Goal: Transaction & Acquisition: Purchase product/service

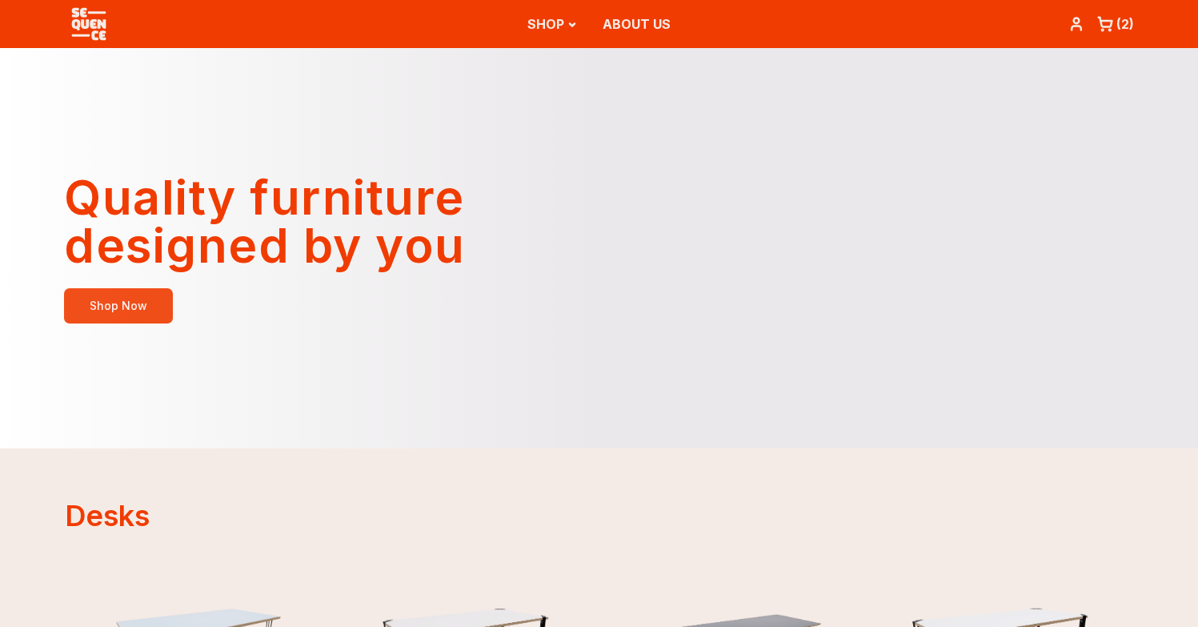
click at [123, 306] on link "Shop Now" at bounding box center [118, 305] width 109 height 35
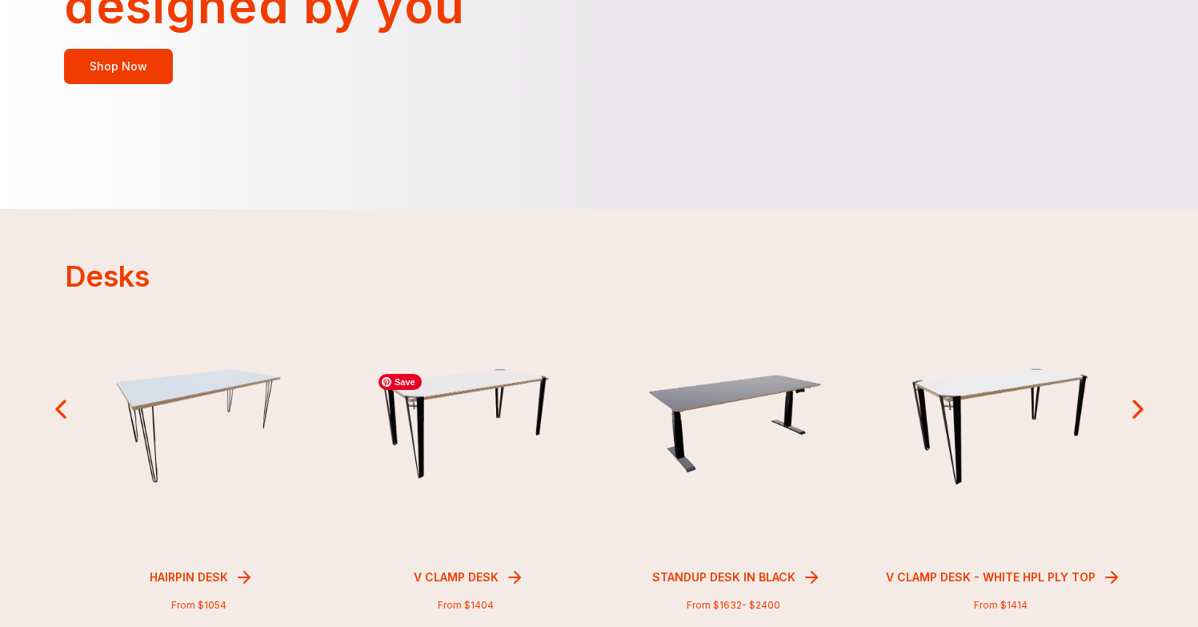
scroll to position [242, 0]
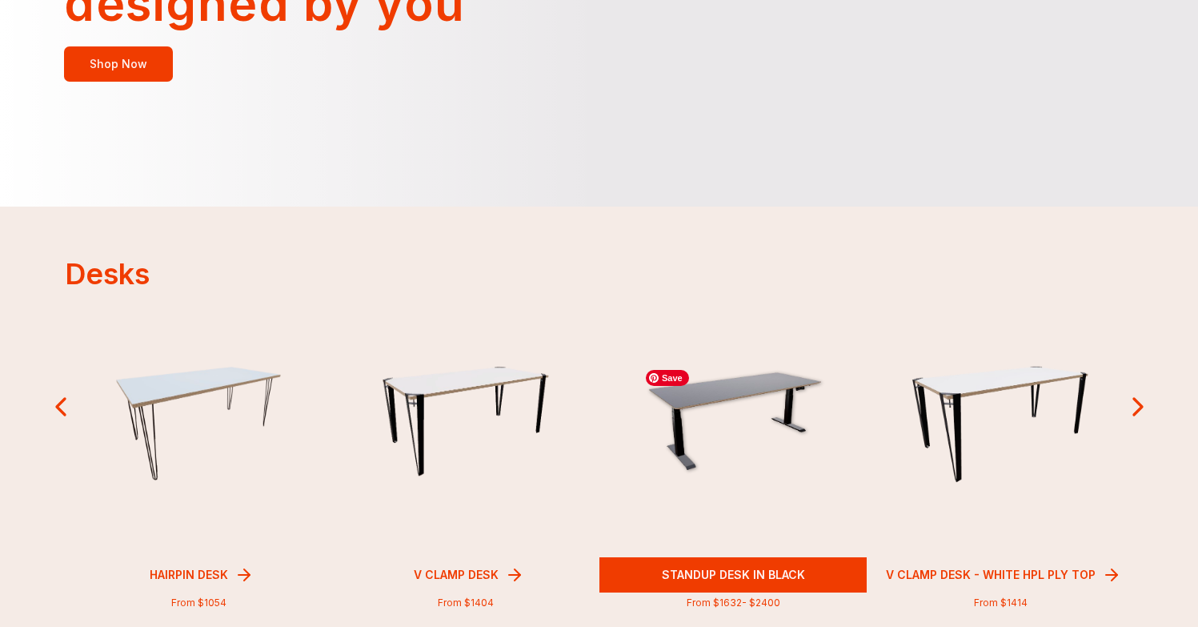
click at [746, 403] on img at bounding box center [733, 423] width 190 height 122
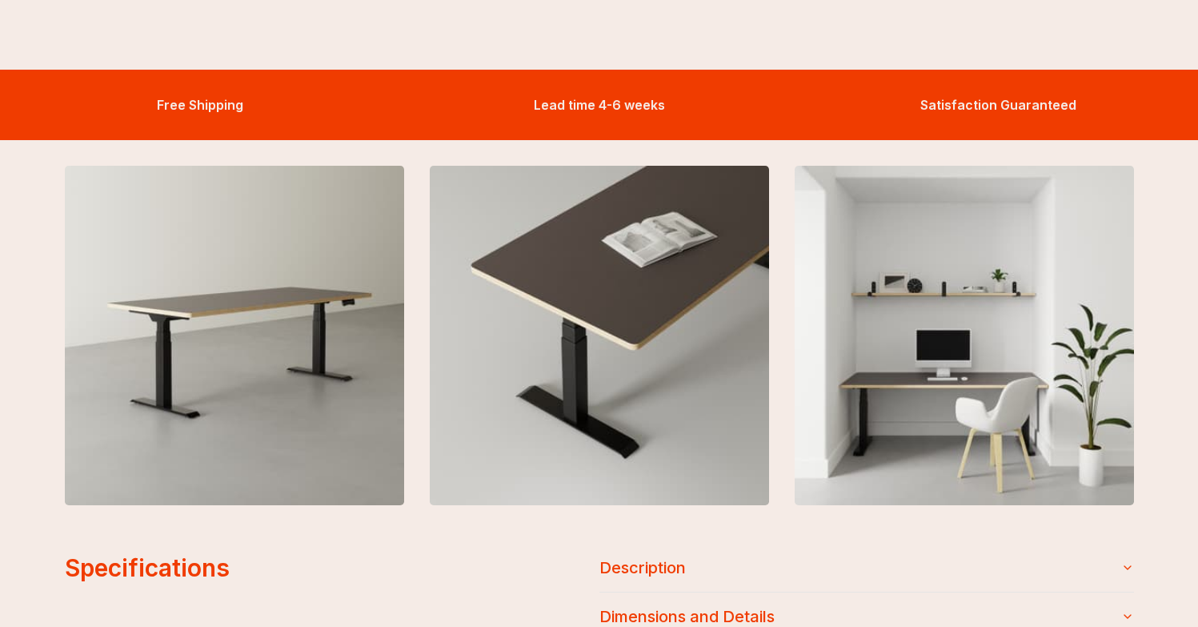
scroll to position [1391, 0]
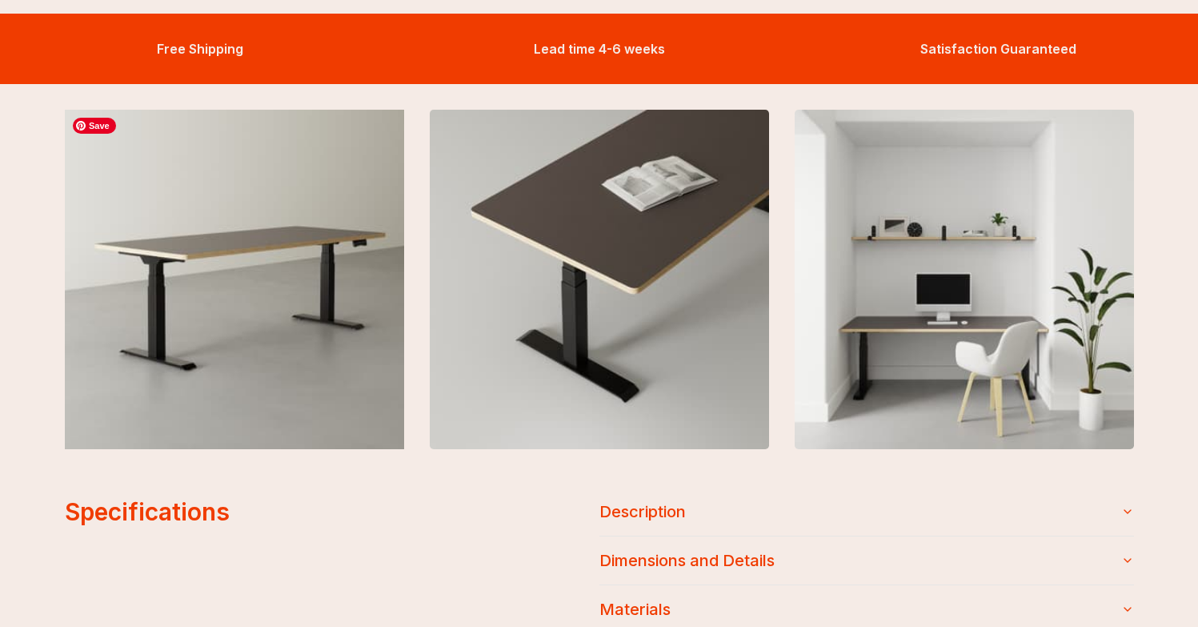
click at [266, 312] on img at bounding box center [233, 279] width 373 height 373
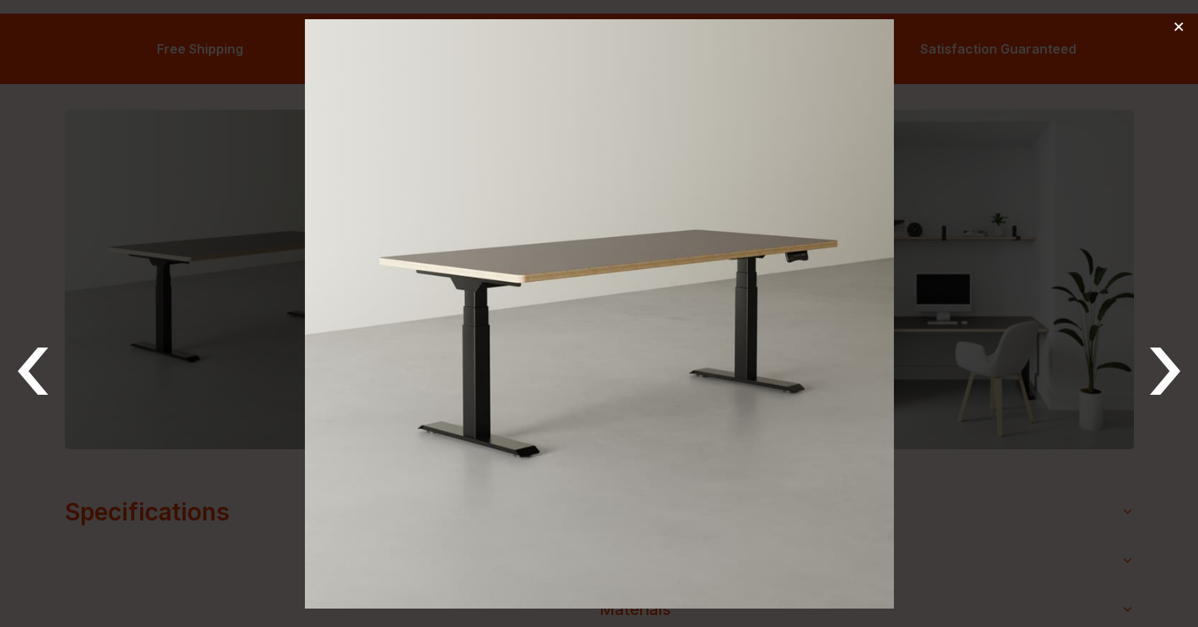
click at [1168, 379] on button "›" at bounding box center [1165, 365] width 39 height 102
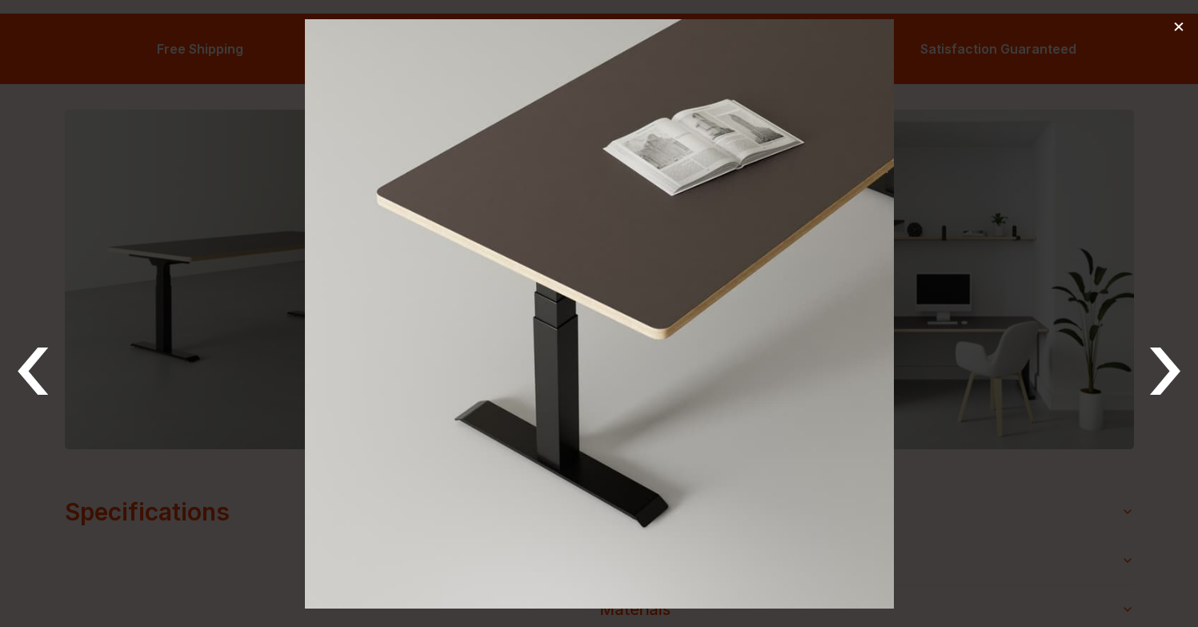
click at [1168, 379] on button "›" at bounding box center [1165, 365] width 39 height 102
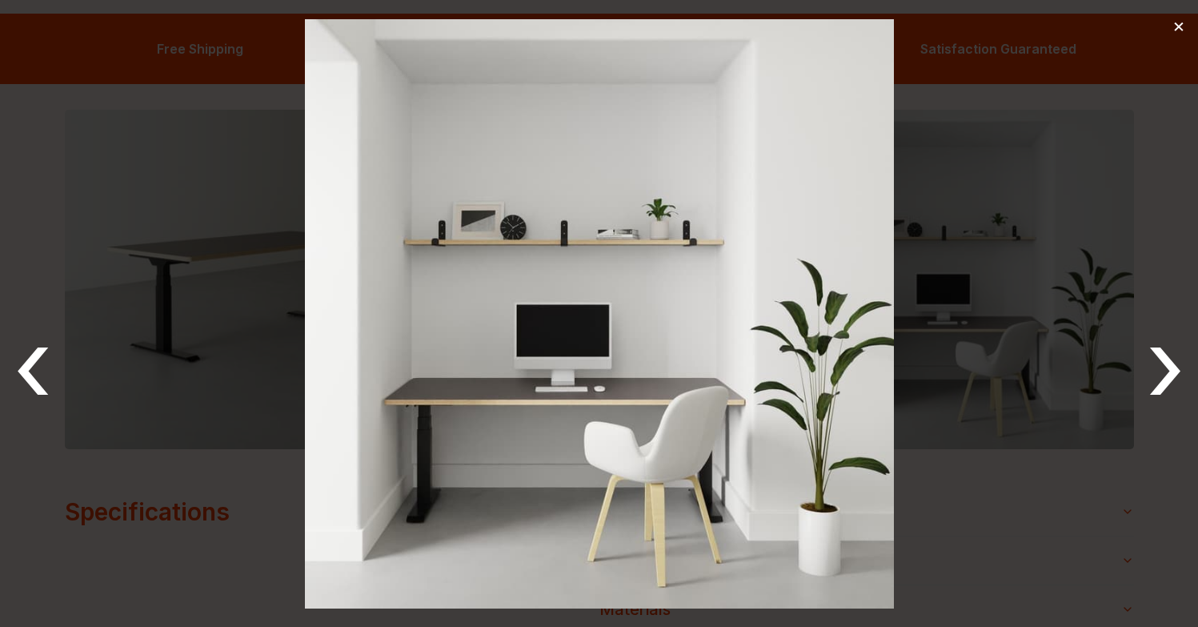
click at [1179, 34] on button "×" at bounding box center [1179, 26] width 13 height 26
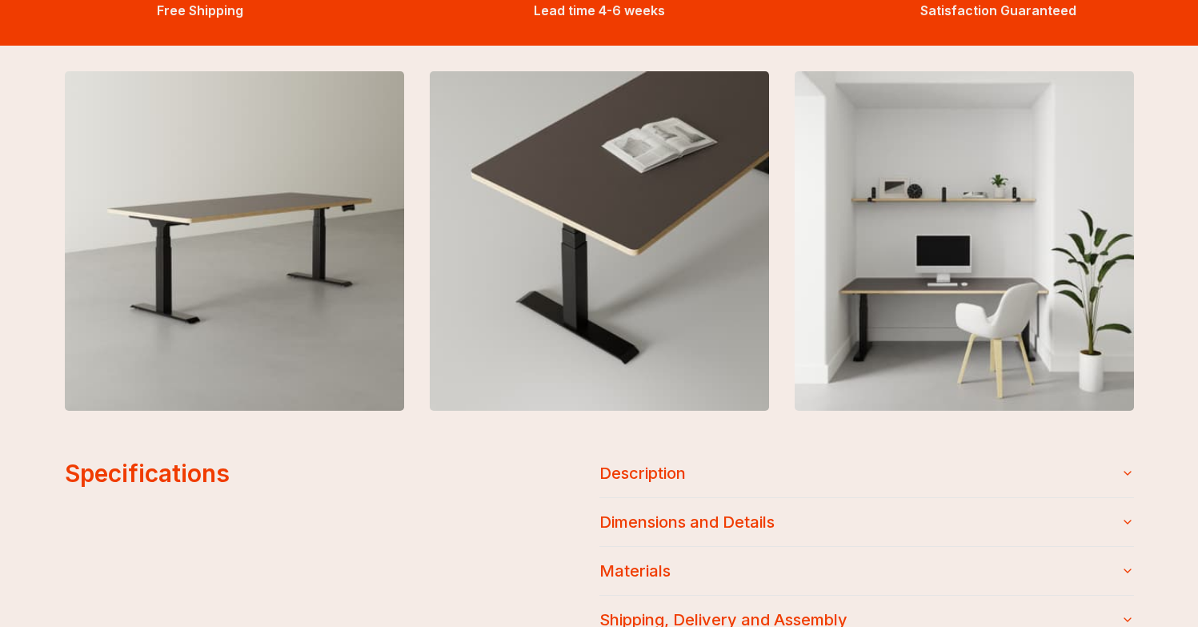
scroll to position [1432, 0]
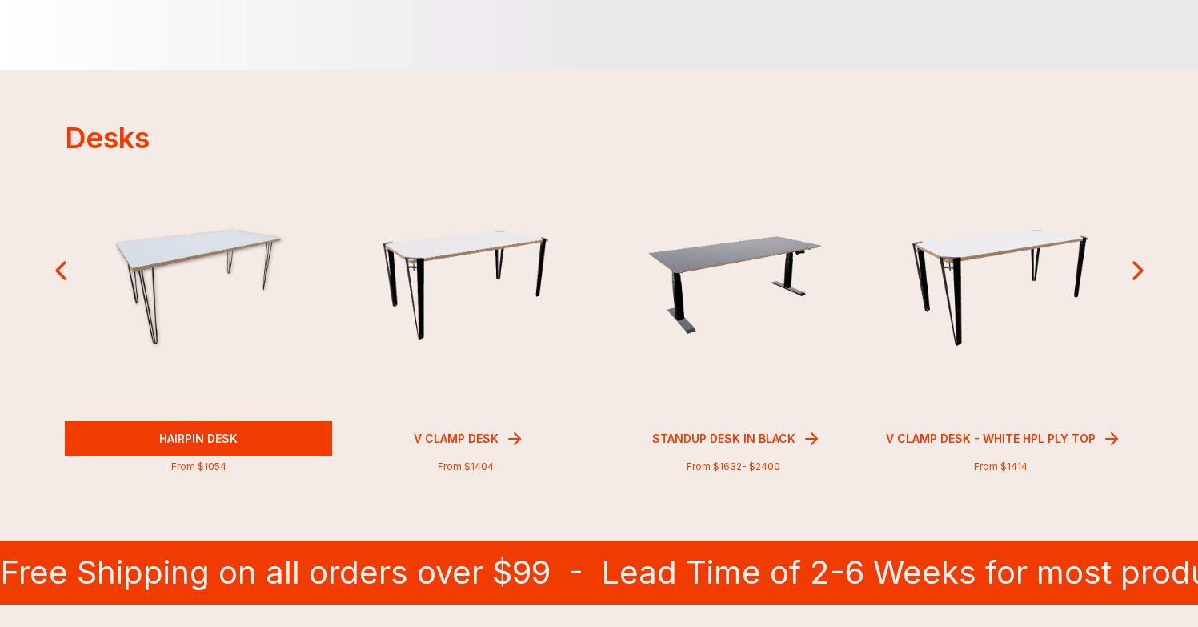
scroll to position [375, 0]
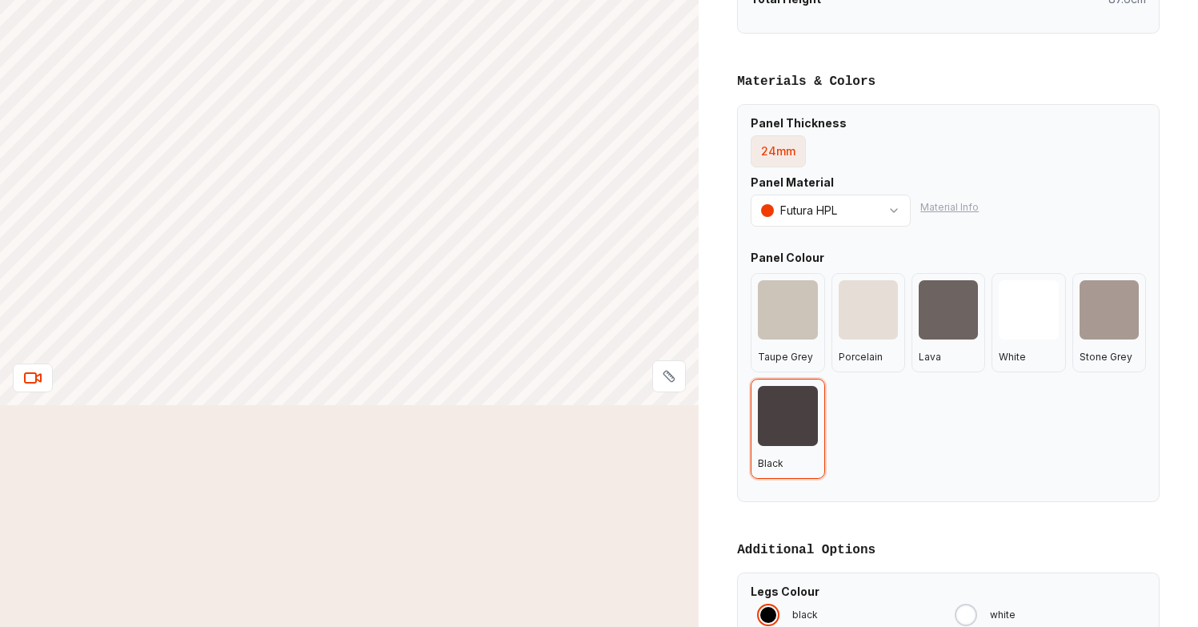
scroll to position [1432, 0]
